Goal: Information Seeking & Learning: Learn about a topic

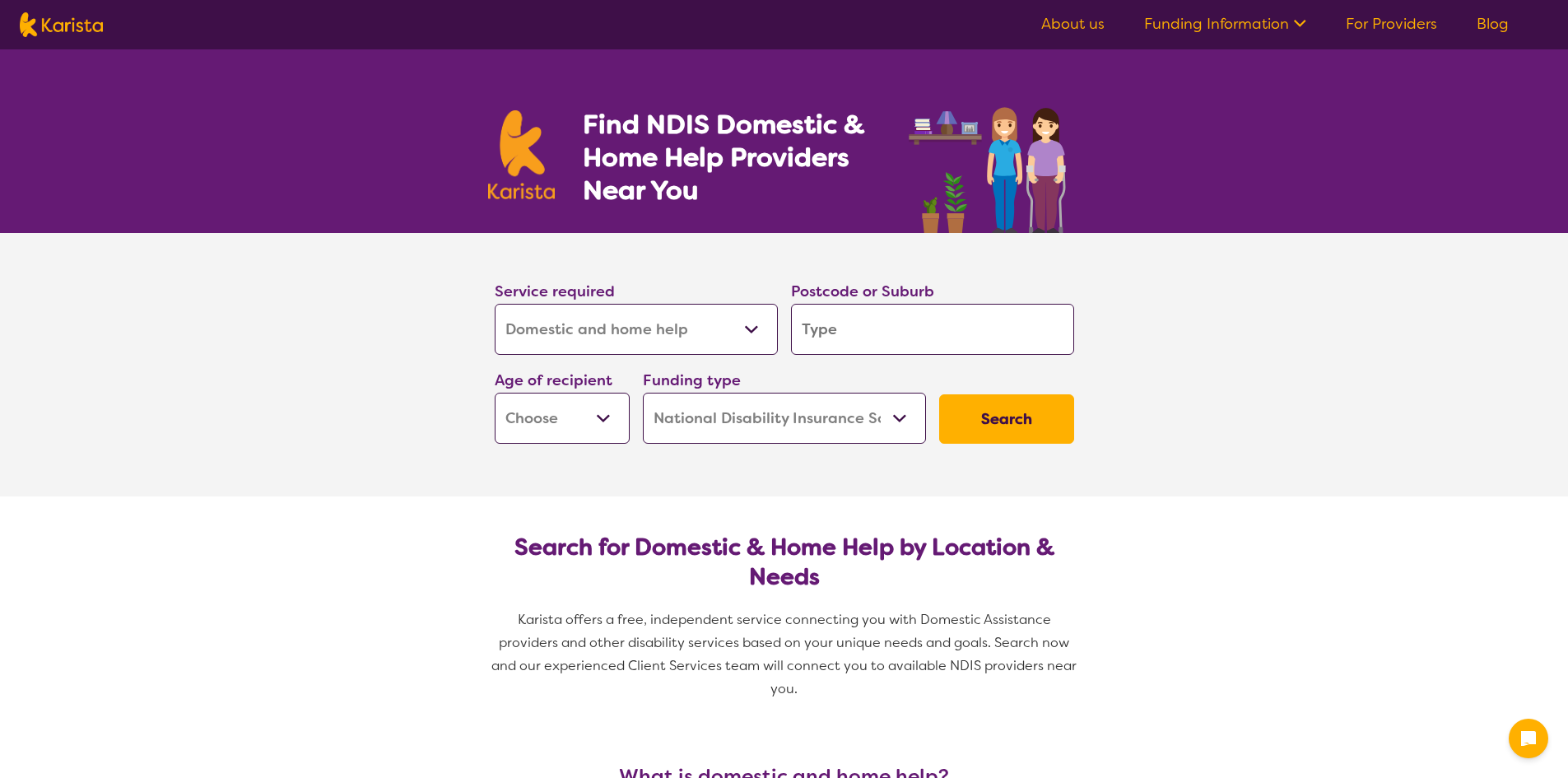
select select "Domestic and home help"
select select "NDIS"
select select "Domestic and home help"
select select "NDIS"
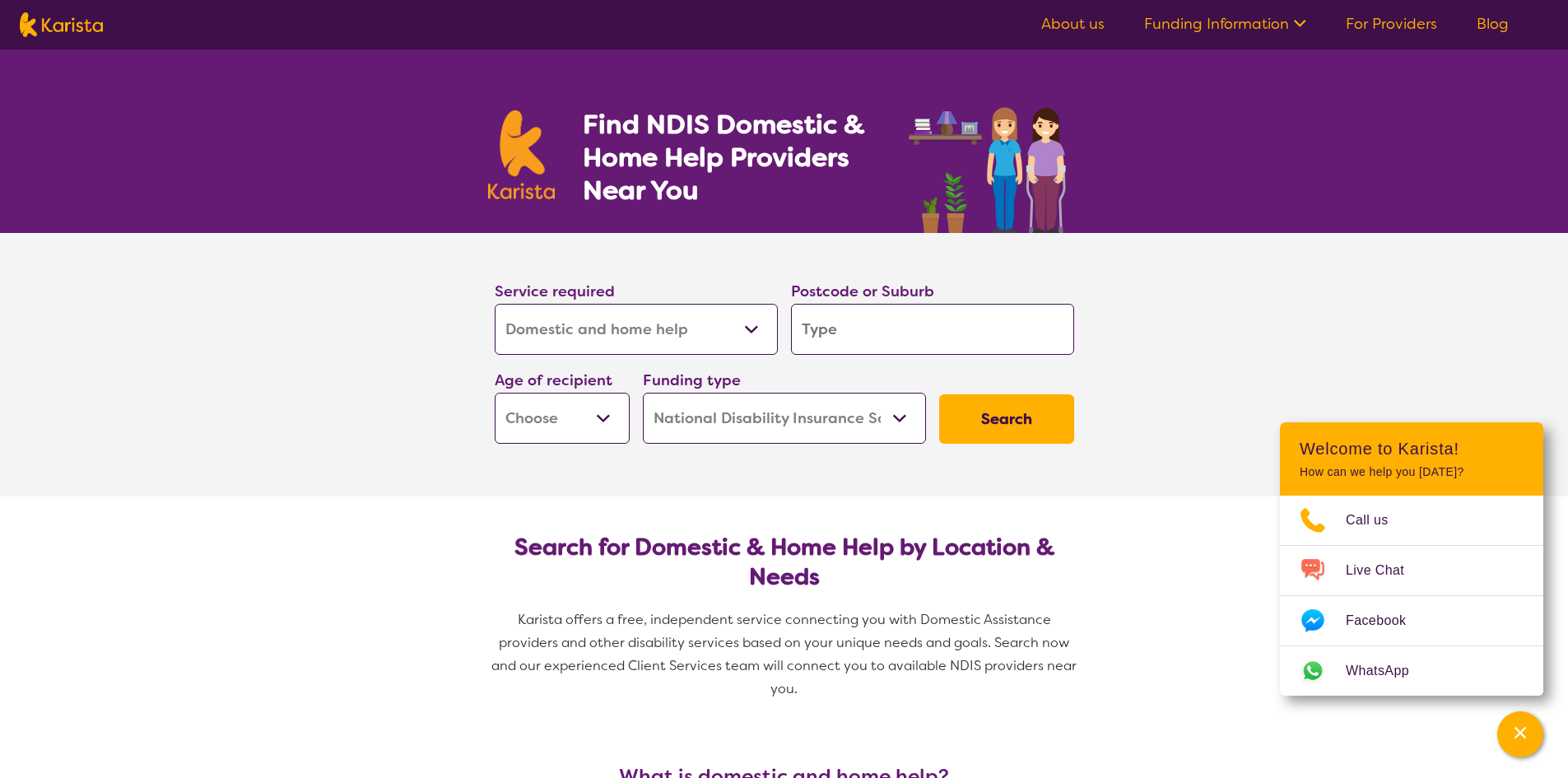
click at [856, 333] on input "search" at bounding box center [933, 329] width 283 height 51
type input "2"
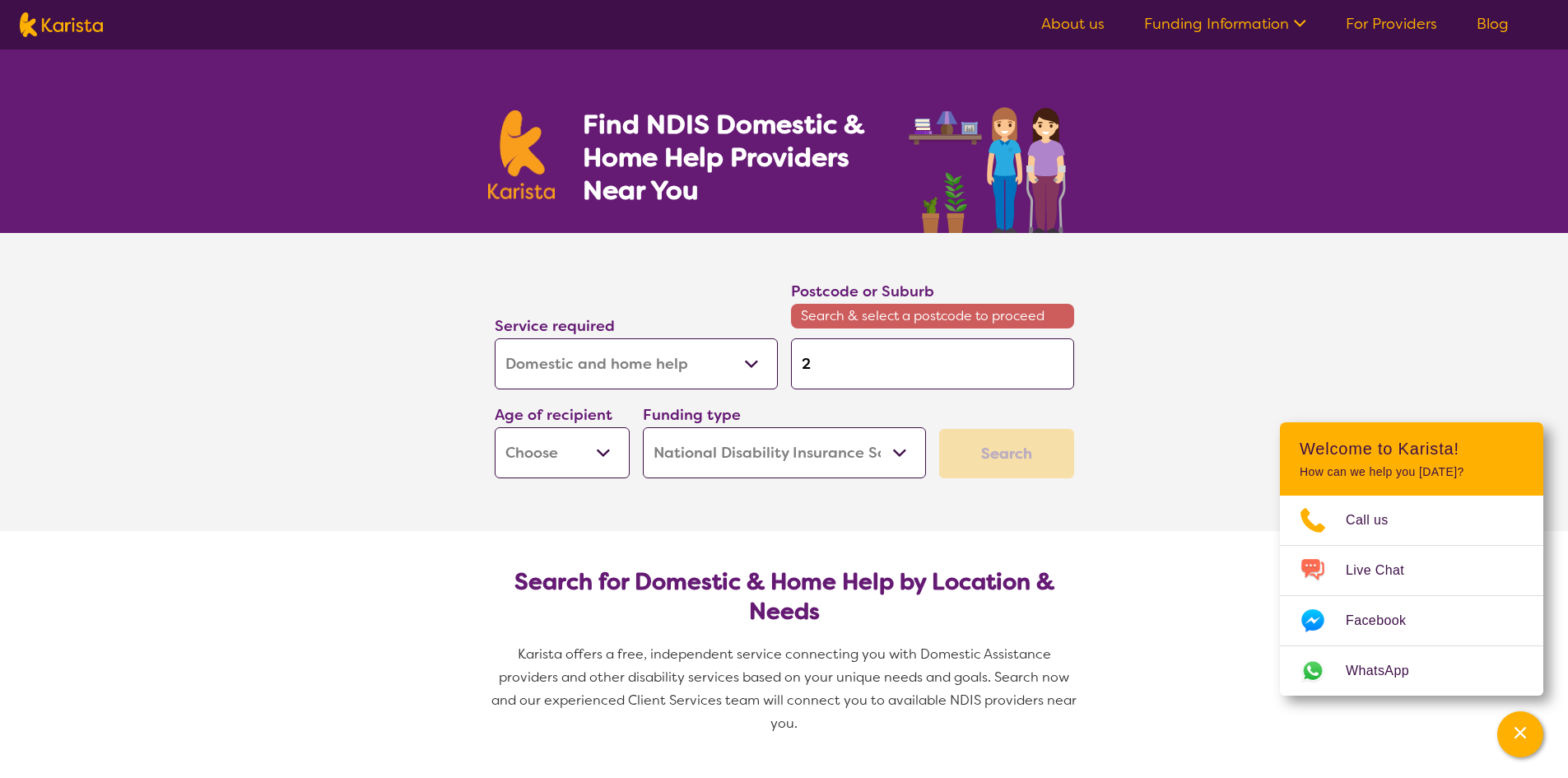
type input "25"
type input "256"
type input "2565"
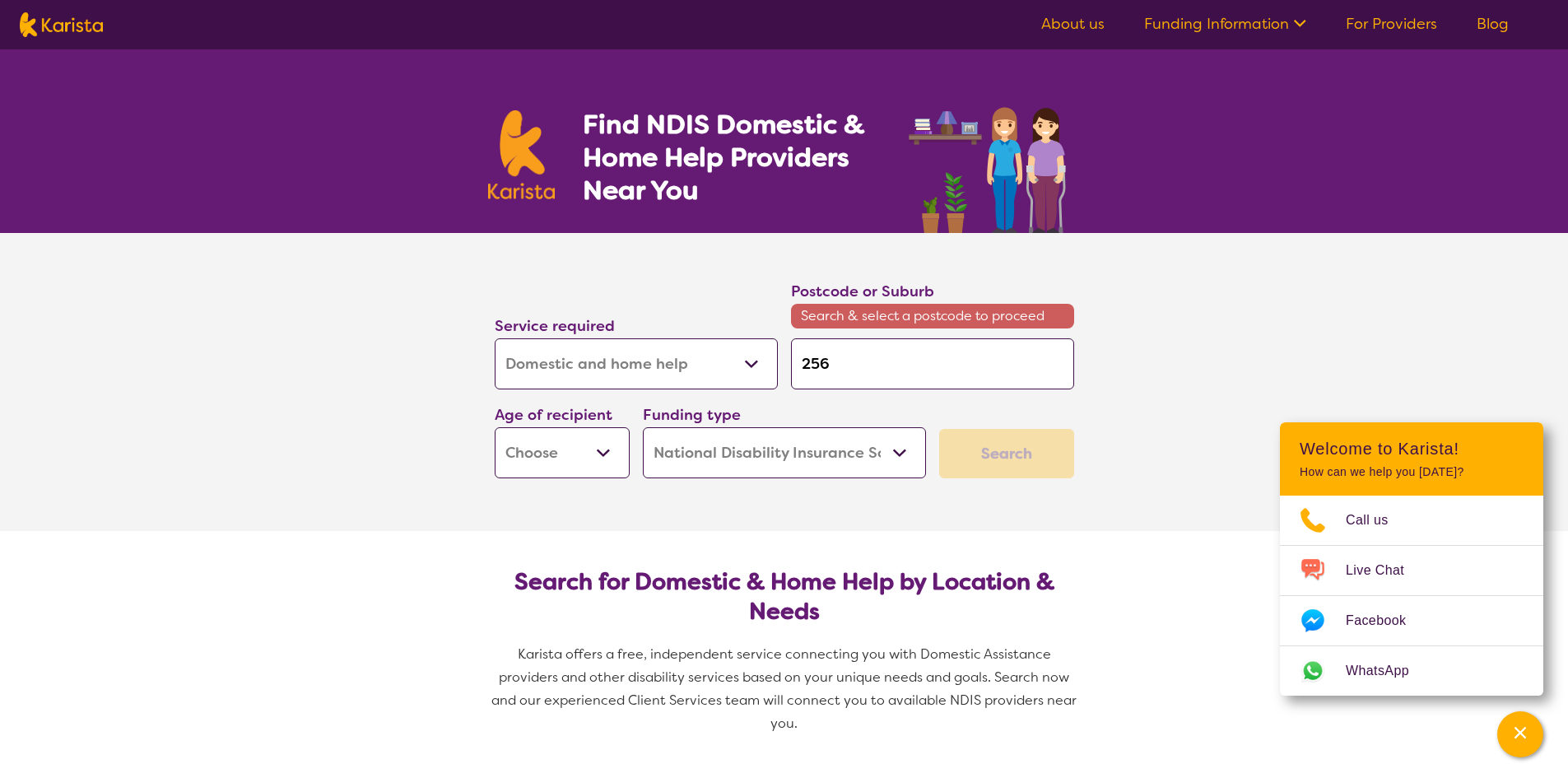
type input "2565"
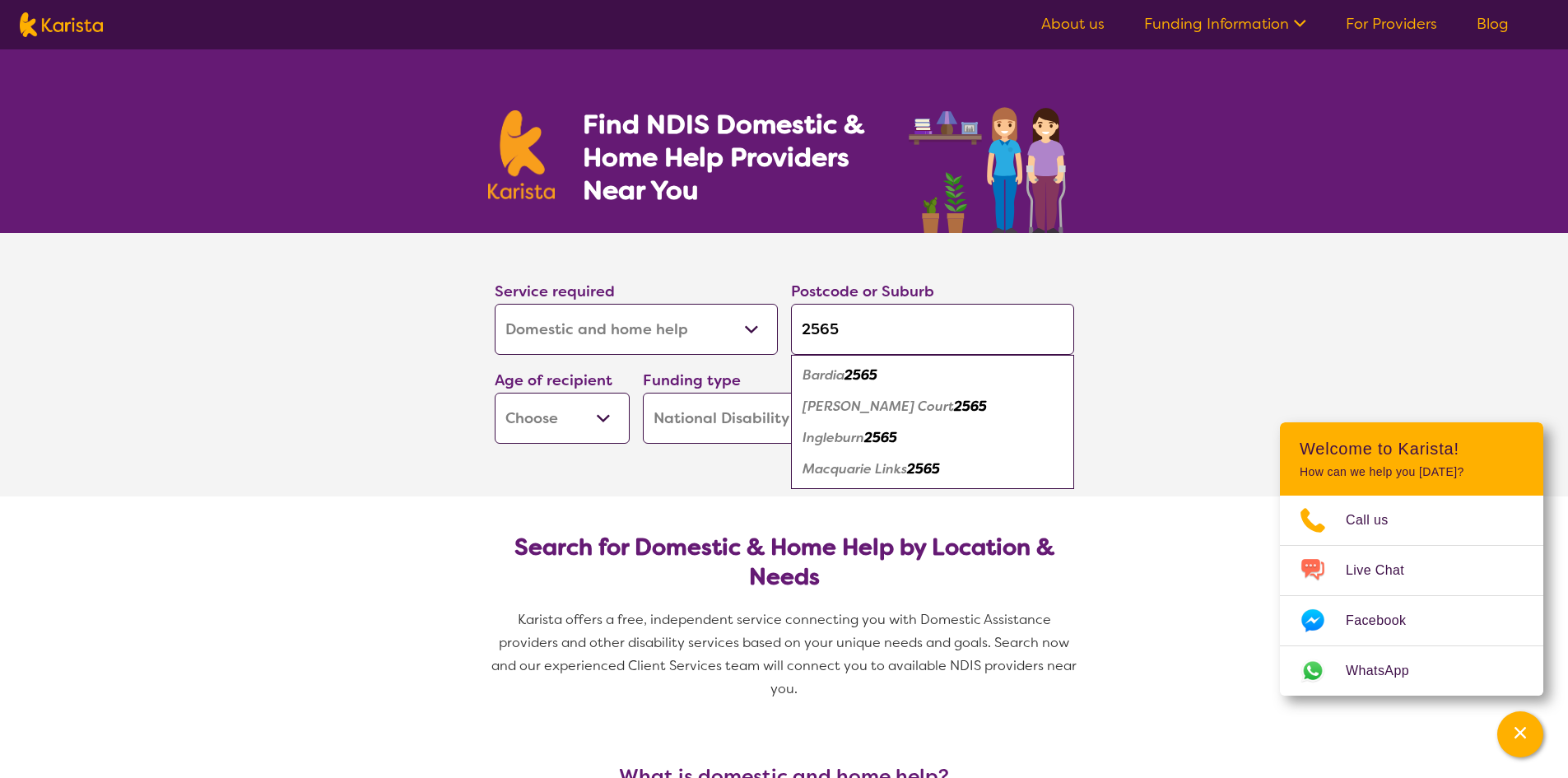
type input "2565"
click at [838, 404] on em "[PERSON_NAME] Court" at bounding box center [878, 406] width 151 height 17
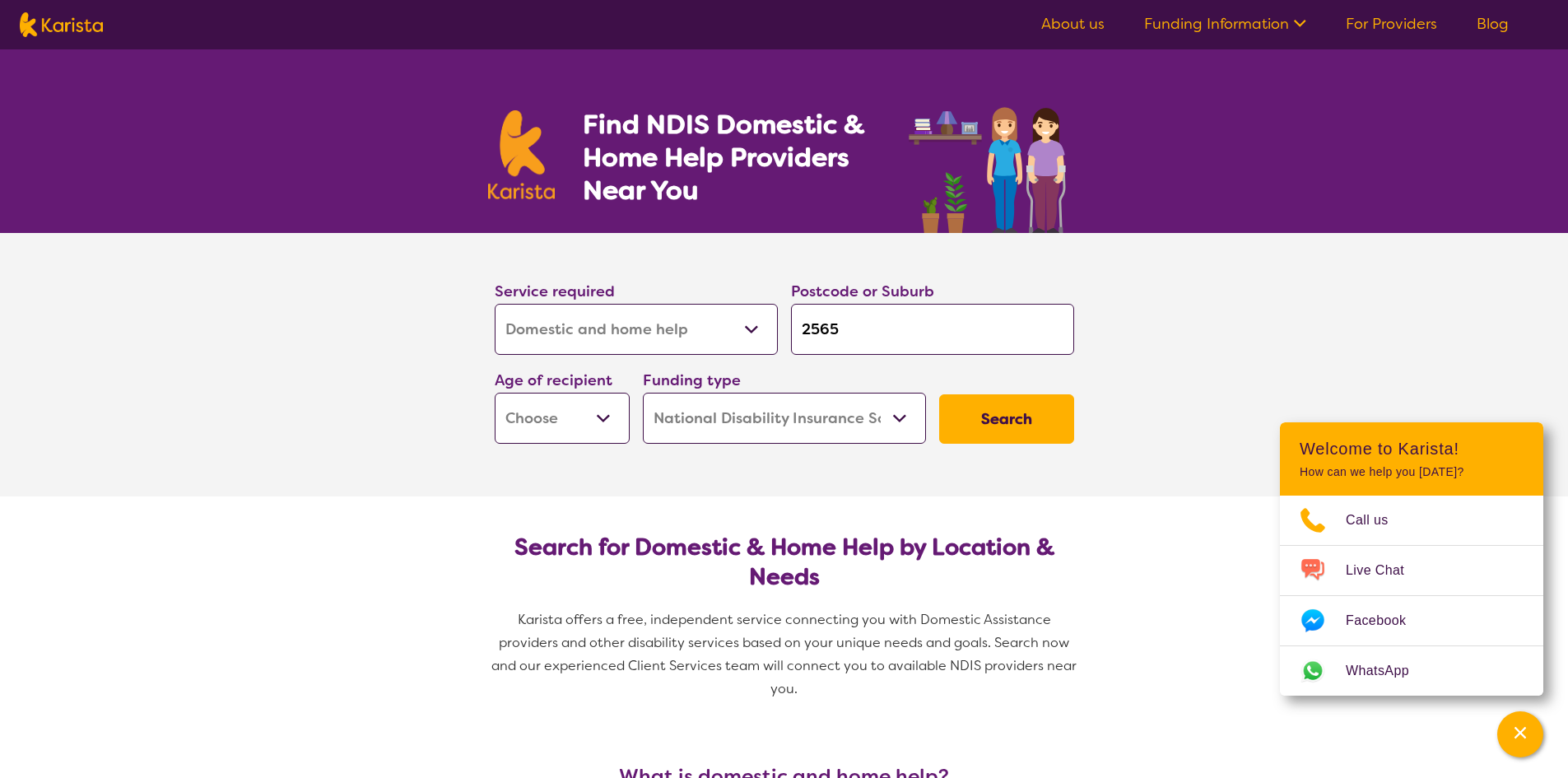
click at [605, 419] on select "Early Childhood - 0 to 9 Child - 10 to 11 Adolescent - 12 to 17 Adult - 18 to 6…" at bounding box center [562, 418] width 135 height 51
select select "AD"
click at [495, 392] on select "Early Childhood - 0 to 9 Child - 10 to 11 Adolescent - 12 to 17 Adult - 18 to 6…" at bounding box center [562, 418] width 135 height 51
select select "AD"
click at [753, 326] on select "Allied Health Assistant Assessment ([MEDICAL_DATA] or [MEDICAL_DATA]) Behaviour…" at bounding box center [636, 329] width 283 height 51
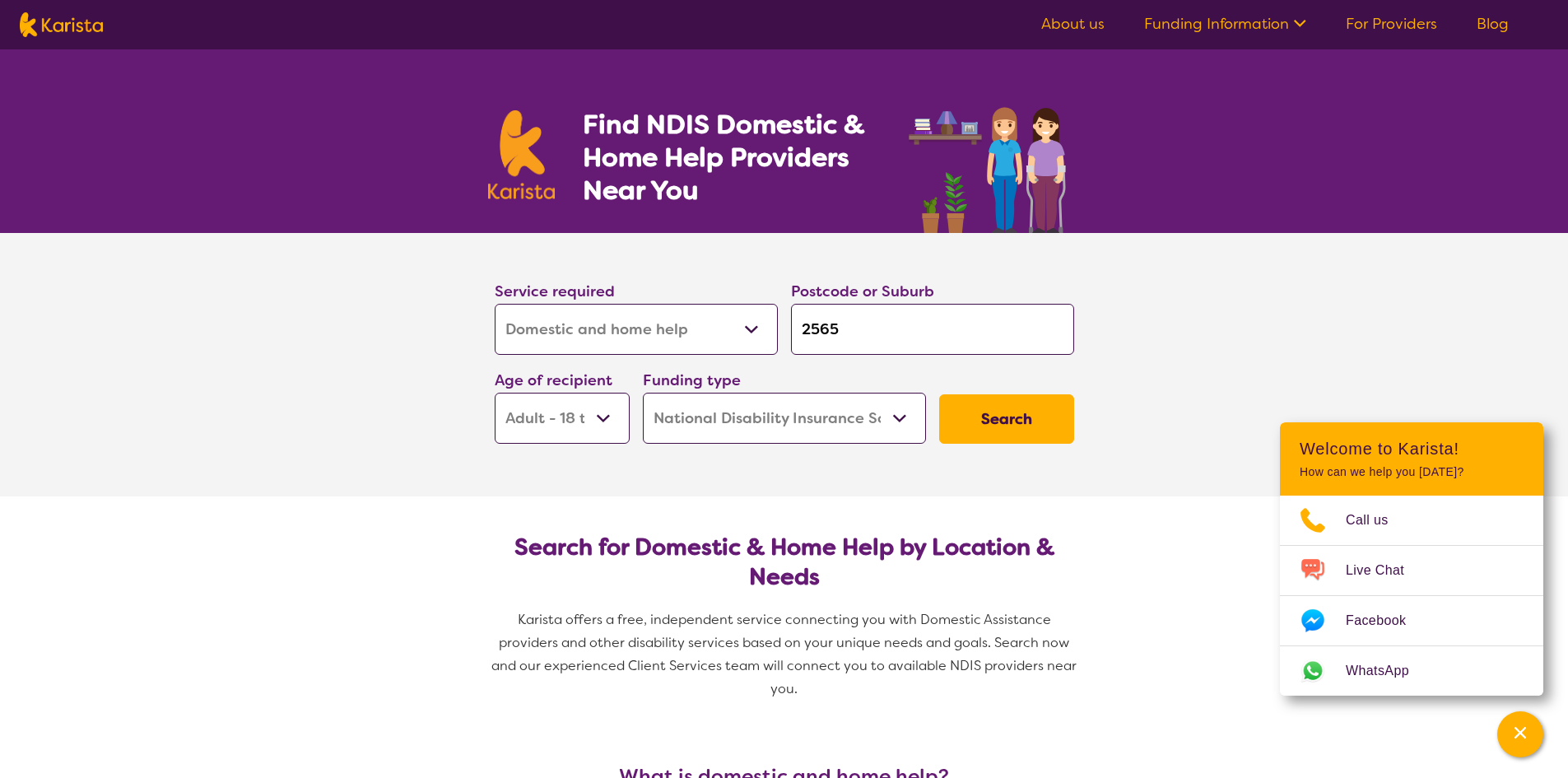
click at [495, 303] on select "Allied Health Assistant Assessment ([MEDICAL_DATA] or [MEDICAL_DATA]) Behaviour…" at bounding box center [636, 329] width 283 height 51
click at [1007, 416] on button "Search" at bounding box center [1006, 419] width 135 height 49
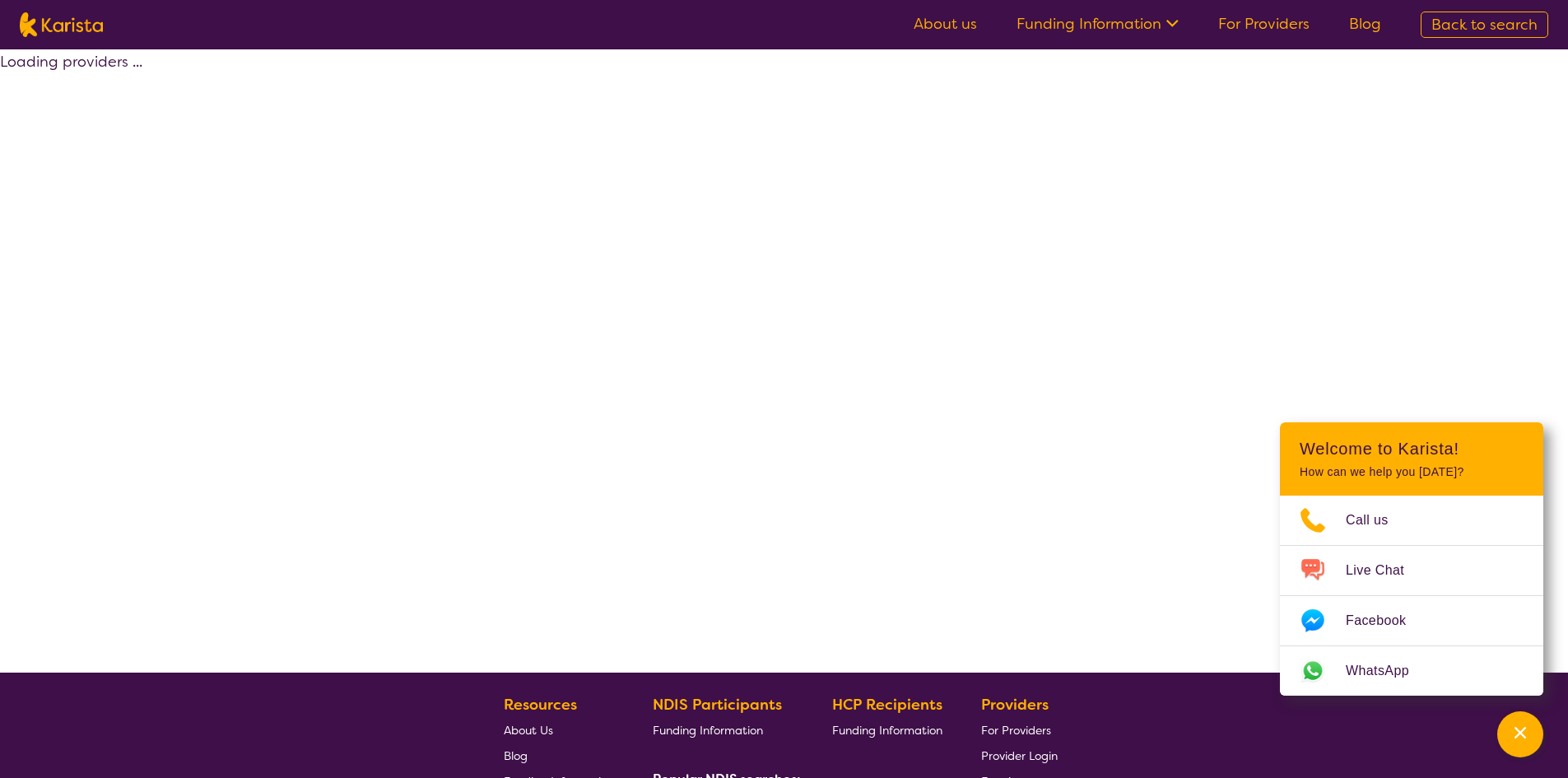
select select "by_score"
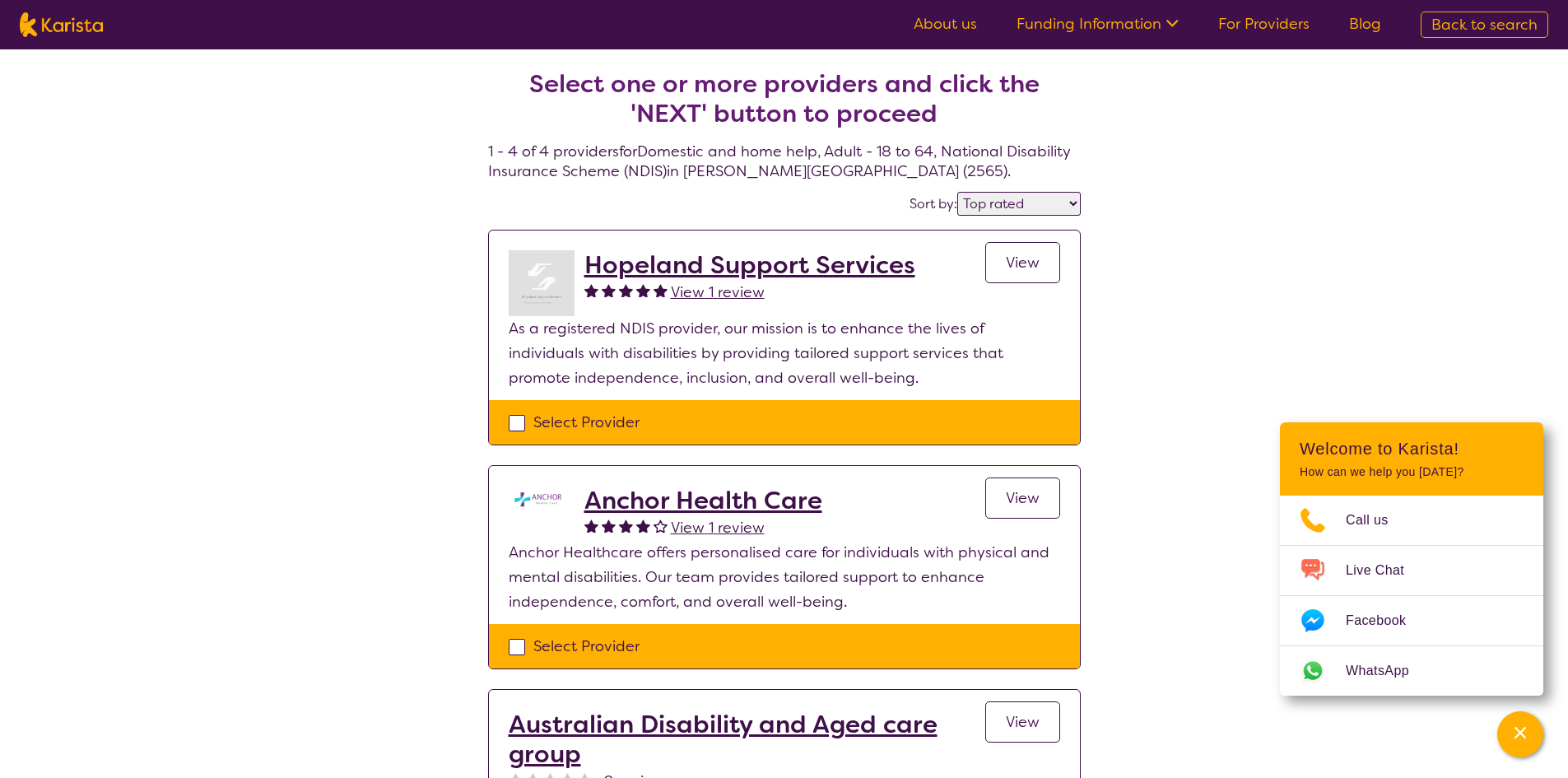
click at [628, 265] on h2 "Hopeland Support Services" at bounding box center [749, 265] width 330 height 30
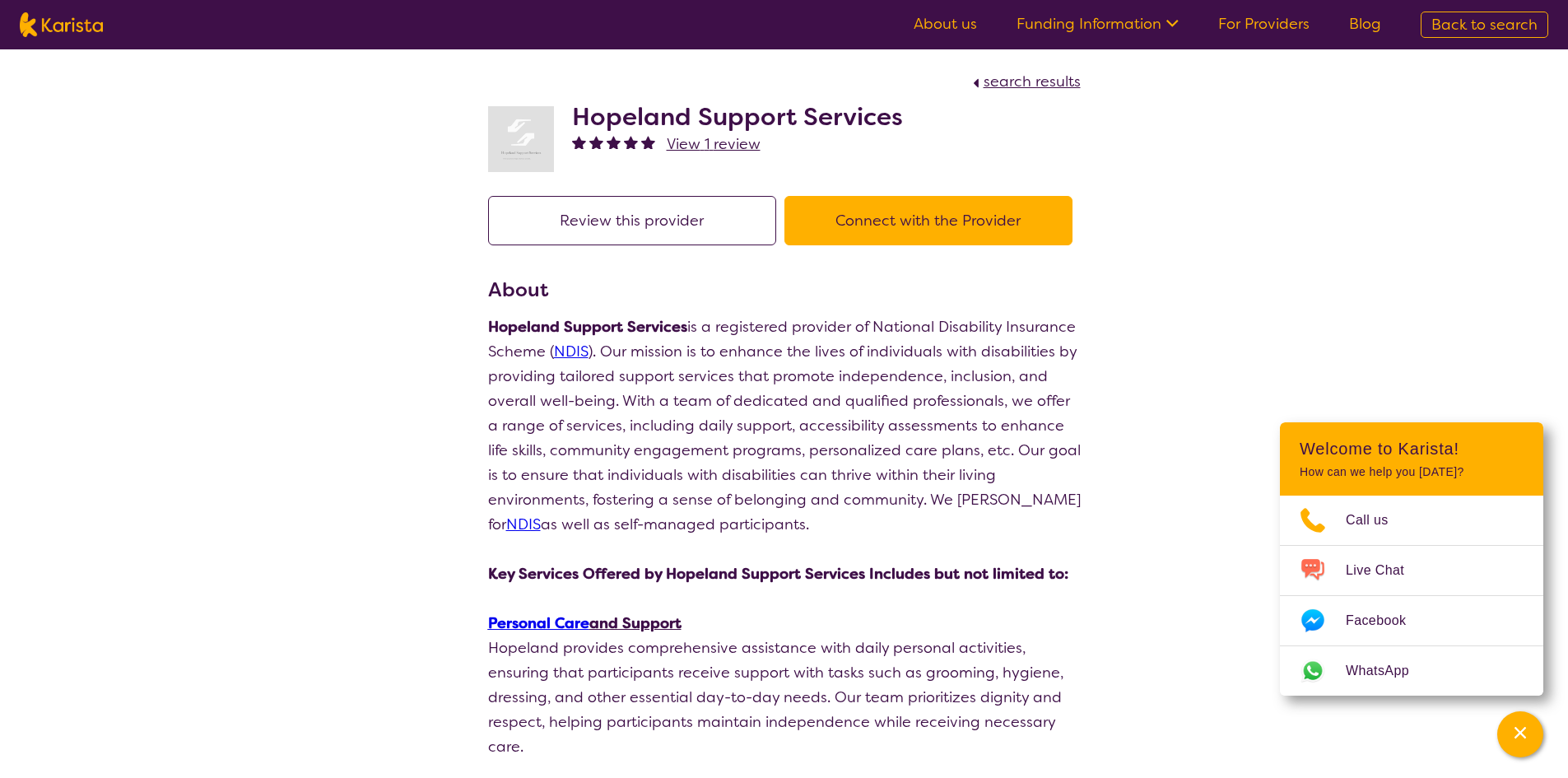
select select "by_score"
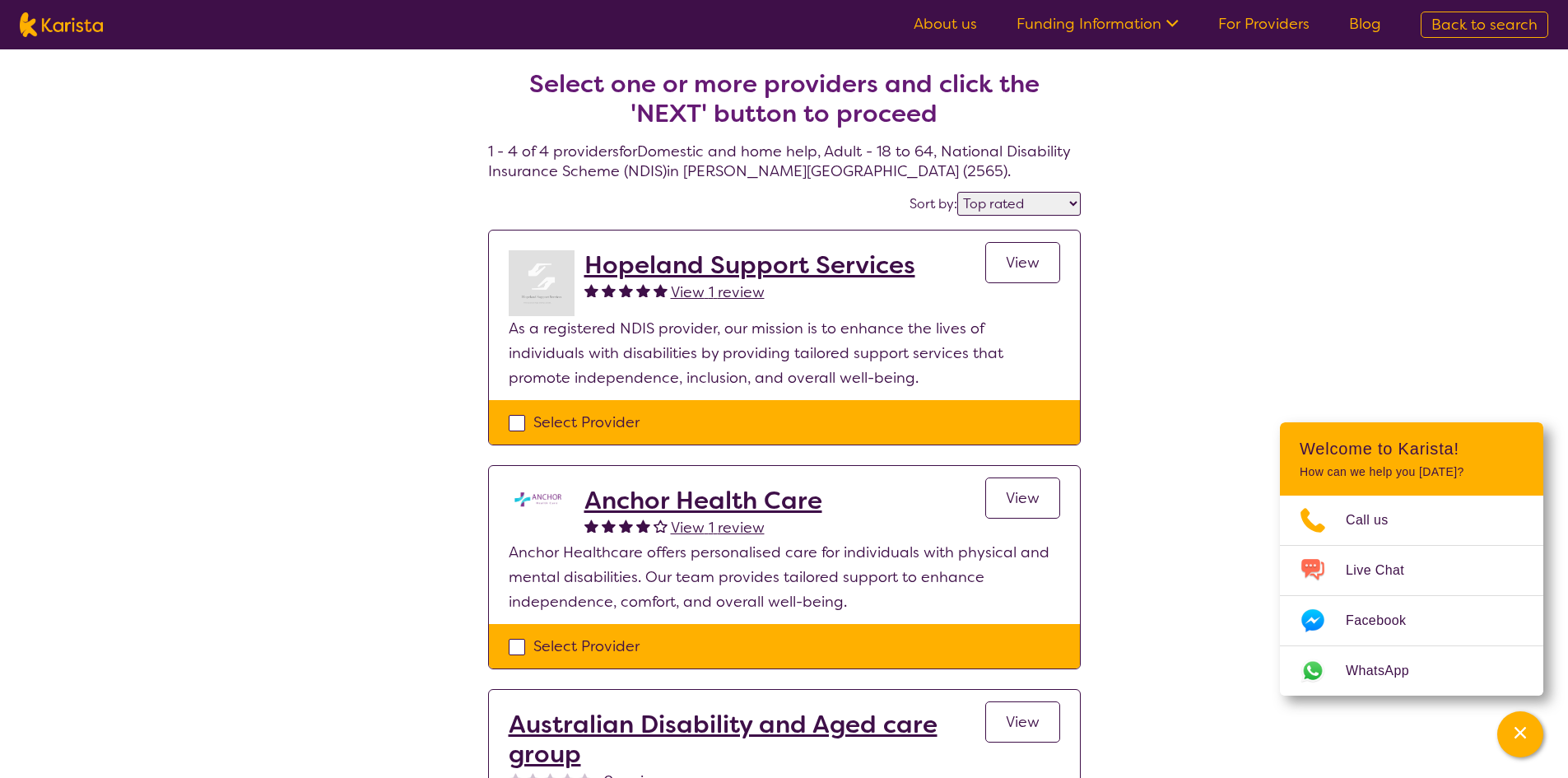
select select "Domestic and home help"
select select "AD"
select select "NDIS"
select select "Domestic and home help"
select select "AD"
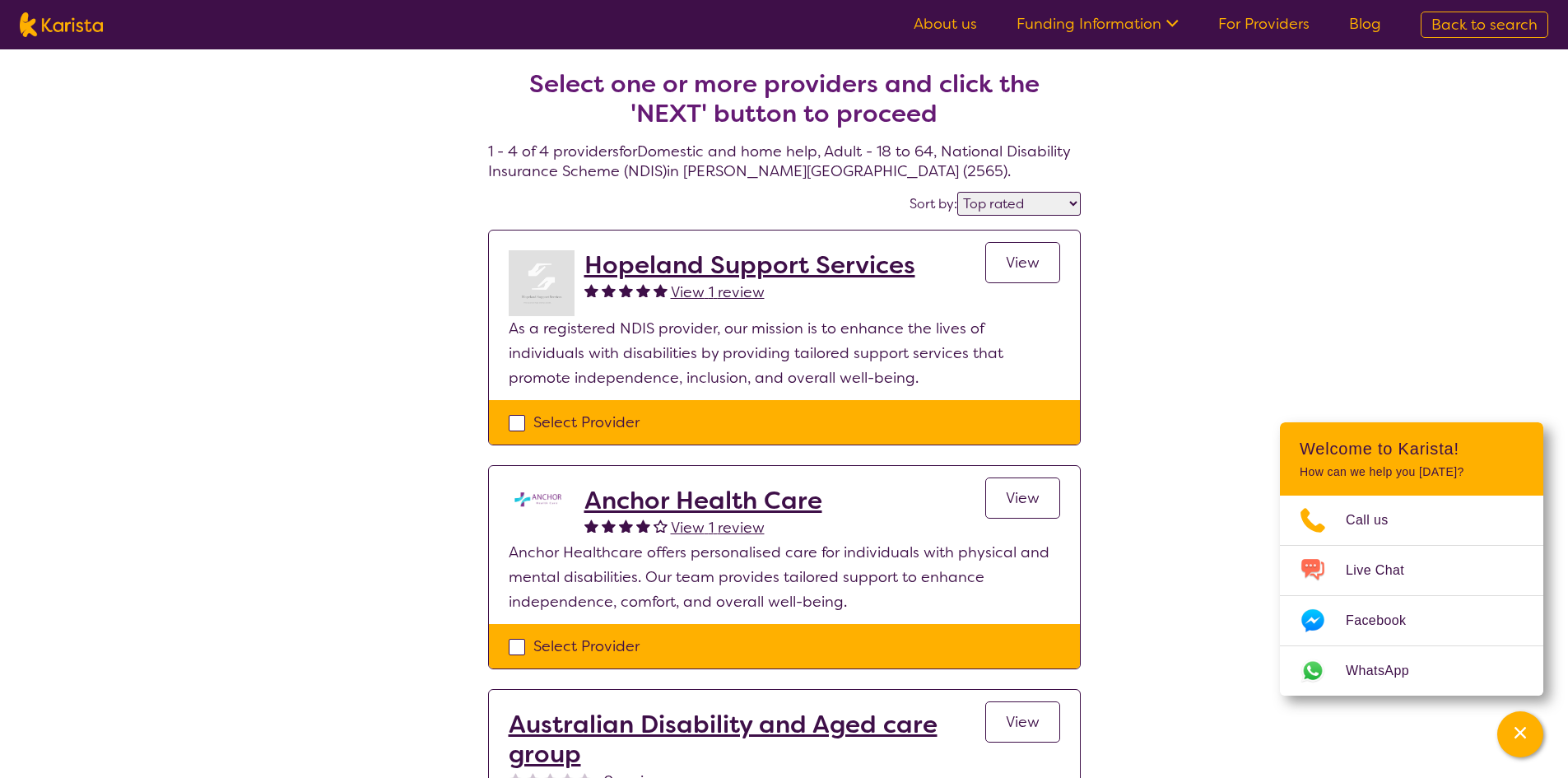
select select "NDIS"
